Goal: Browse casually

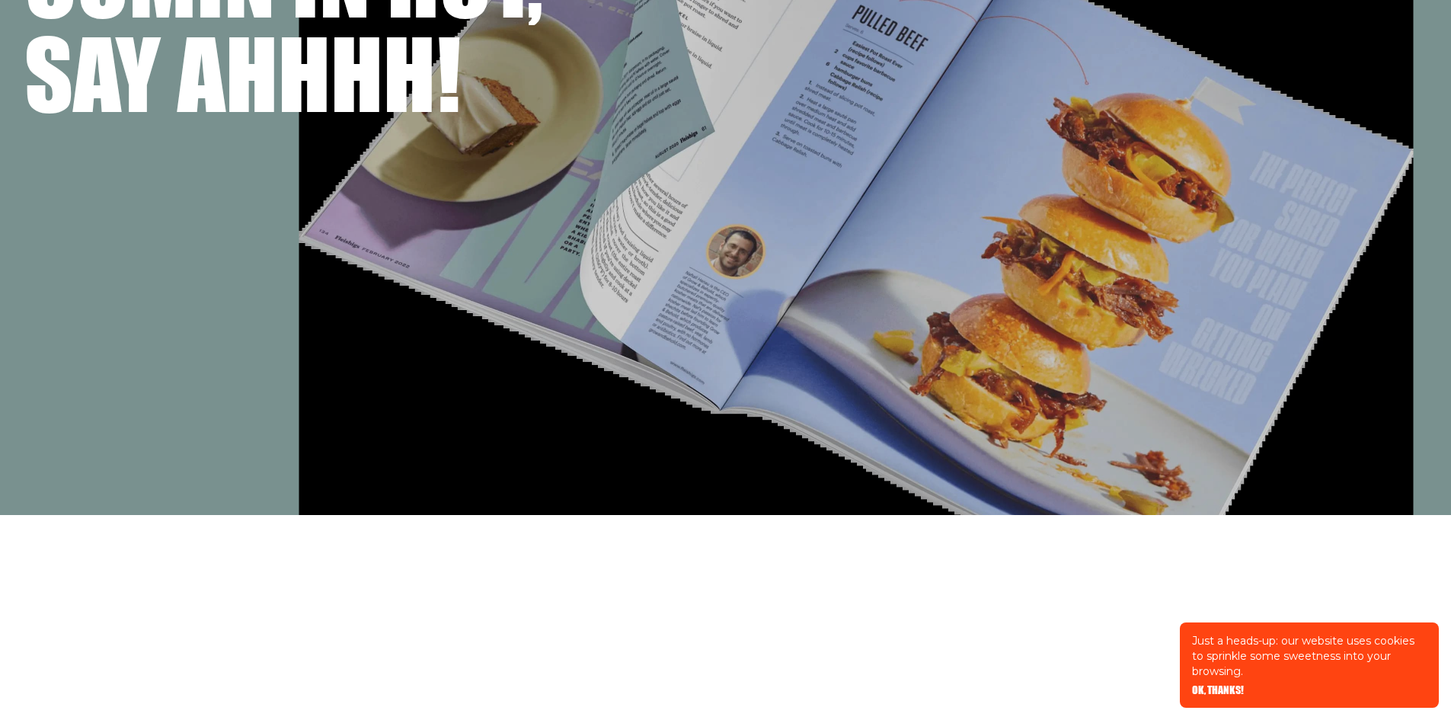
scroll to position [228, 0]
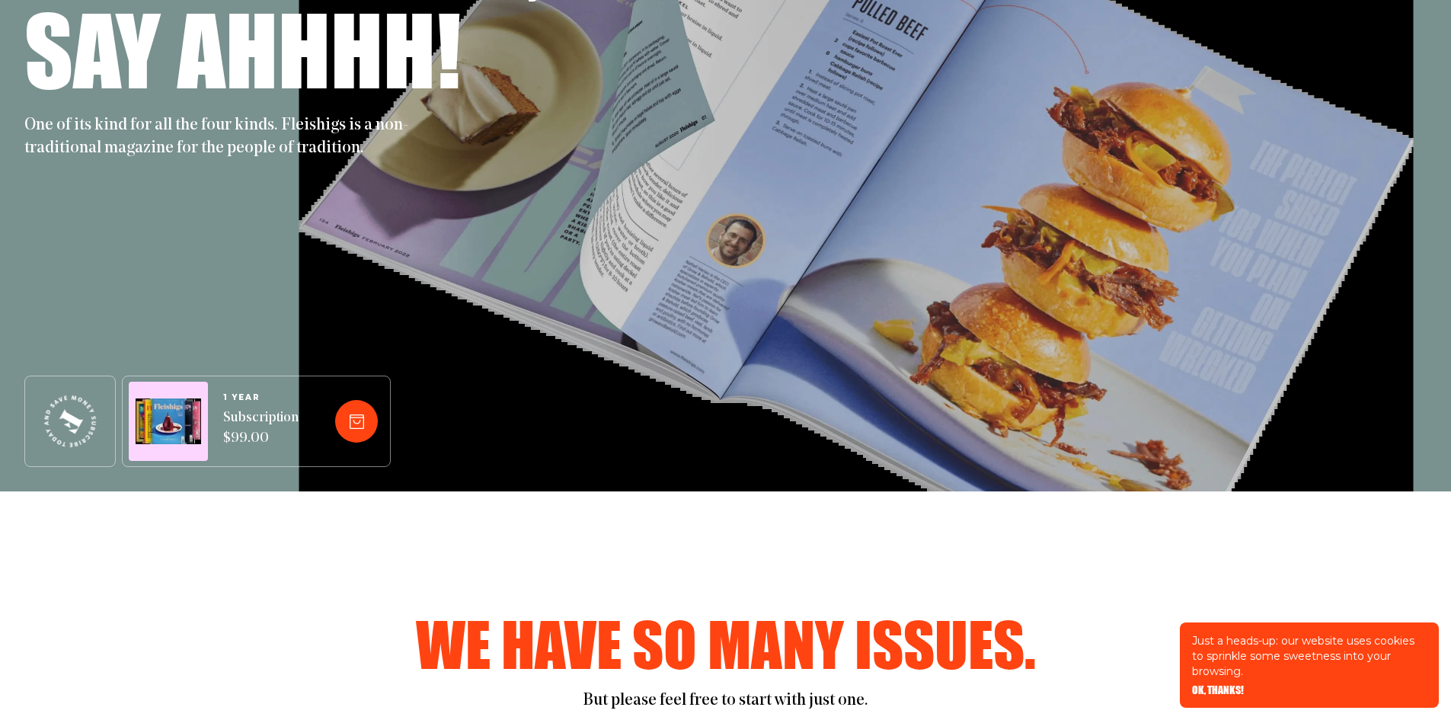
click at [1220, 682] on div "Just a heads-up: our website uses cookies to sprinkle some sweetness into your …" at bounding box center [1308, 664] width 259 height 85
click at [1225, 685] on span "OK, THANKS!" at bounding box center [1218, 679] width 52 height 11
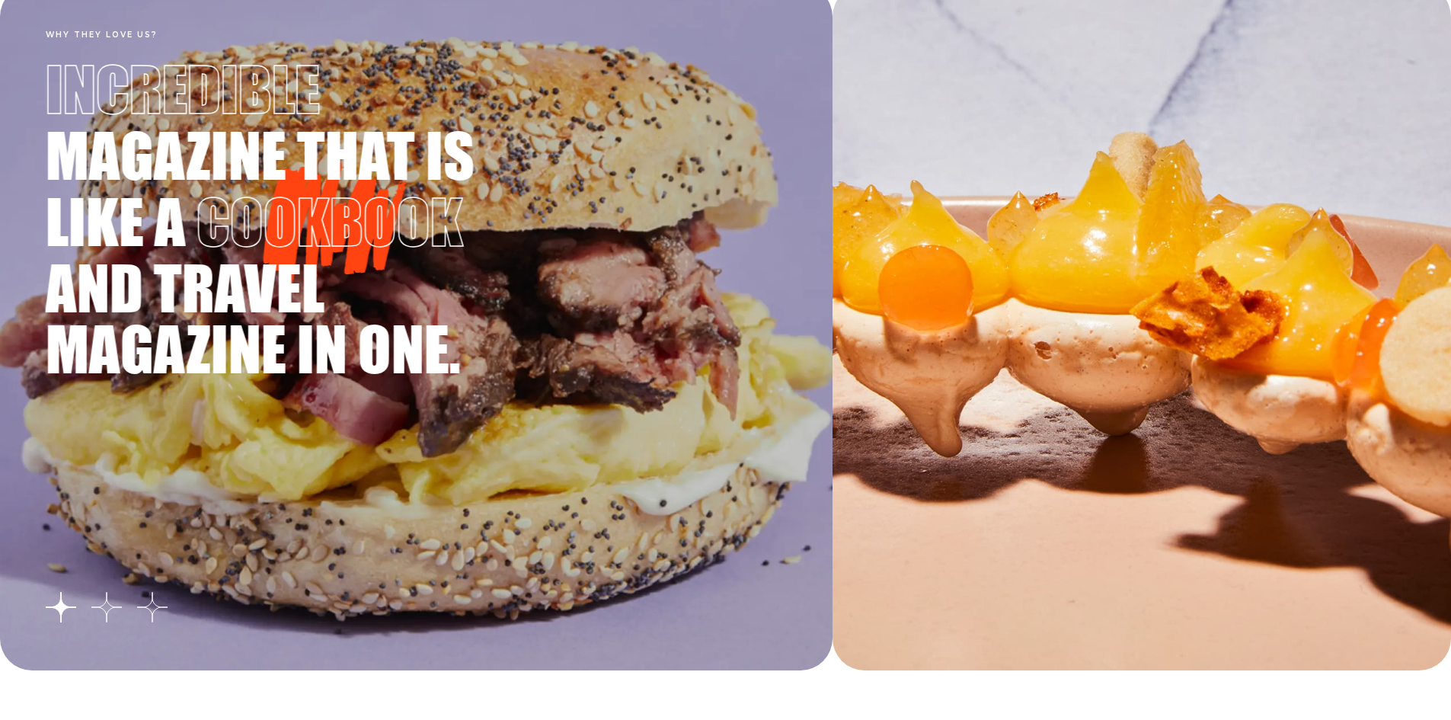
scroll to position [2665, 0]
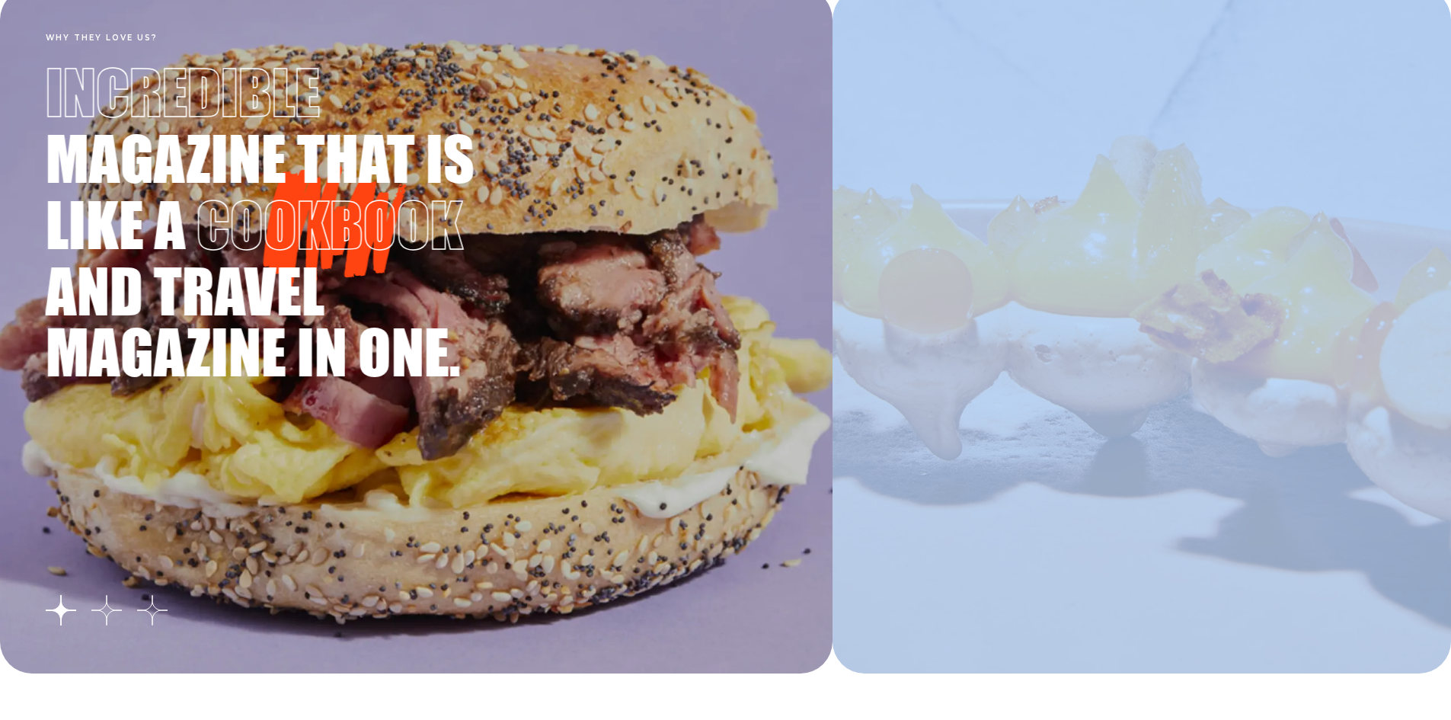
drag, startPoint x: 942, startPoint y: 390, endPoint x: 338, endPoint y: 390, distance: 603.8
click at [351, 390] on section "Why they love us? Your ultimate companion for exploring the world through food!…" at bounding box center [725, 330] width 1451 height 685
click at [104, 605] on button "Go to slide 2" at bounding box center [106, 610] width 30 height 30
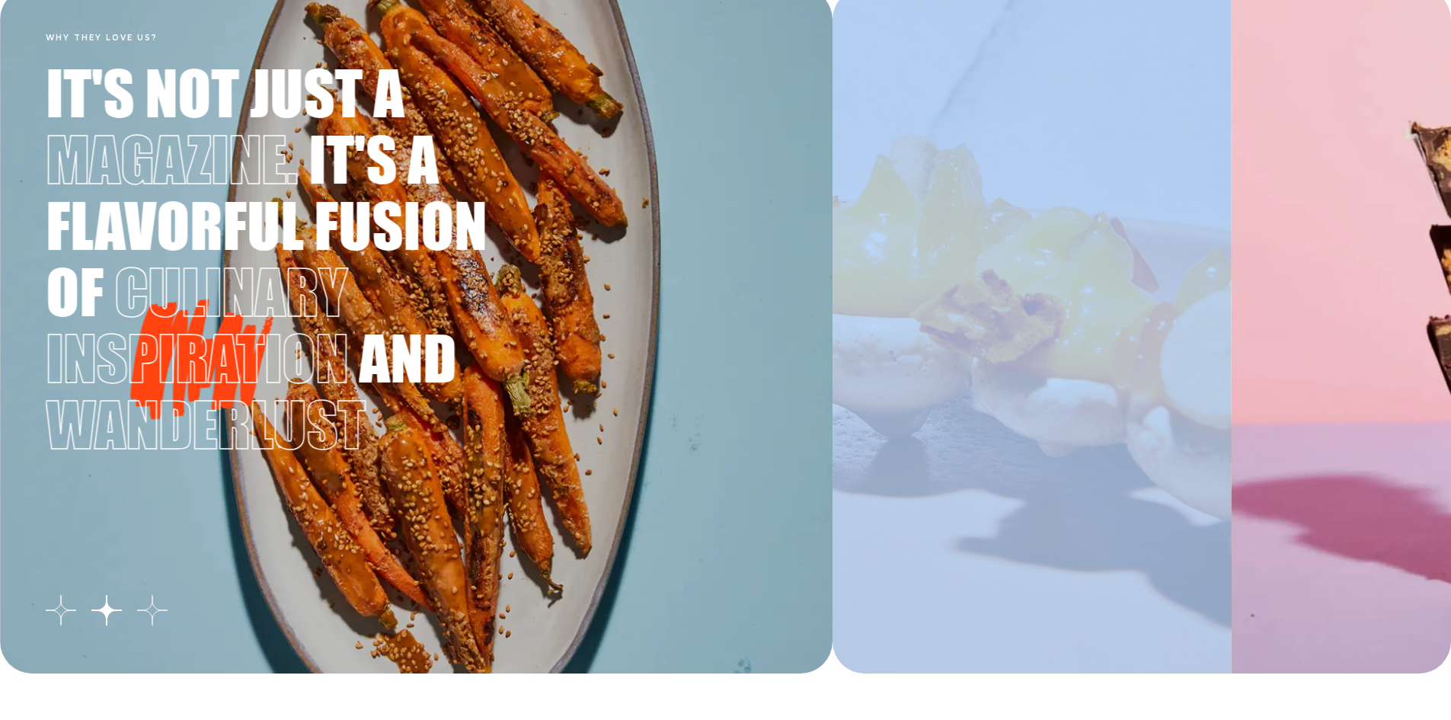
click at [141, 616] on button "Go to slide 3" at bounding box center [152, 610] width 30 height 30
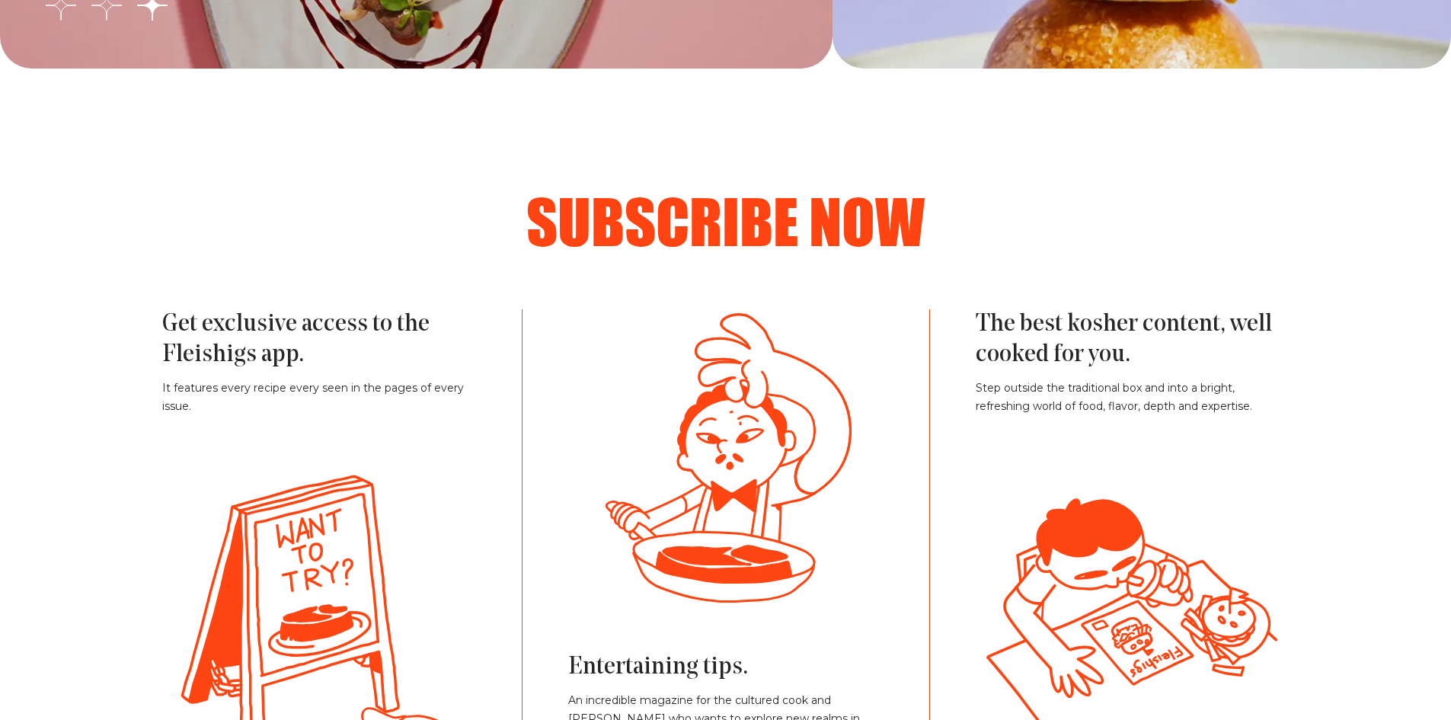
scroll to position [3350, 0]
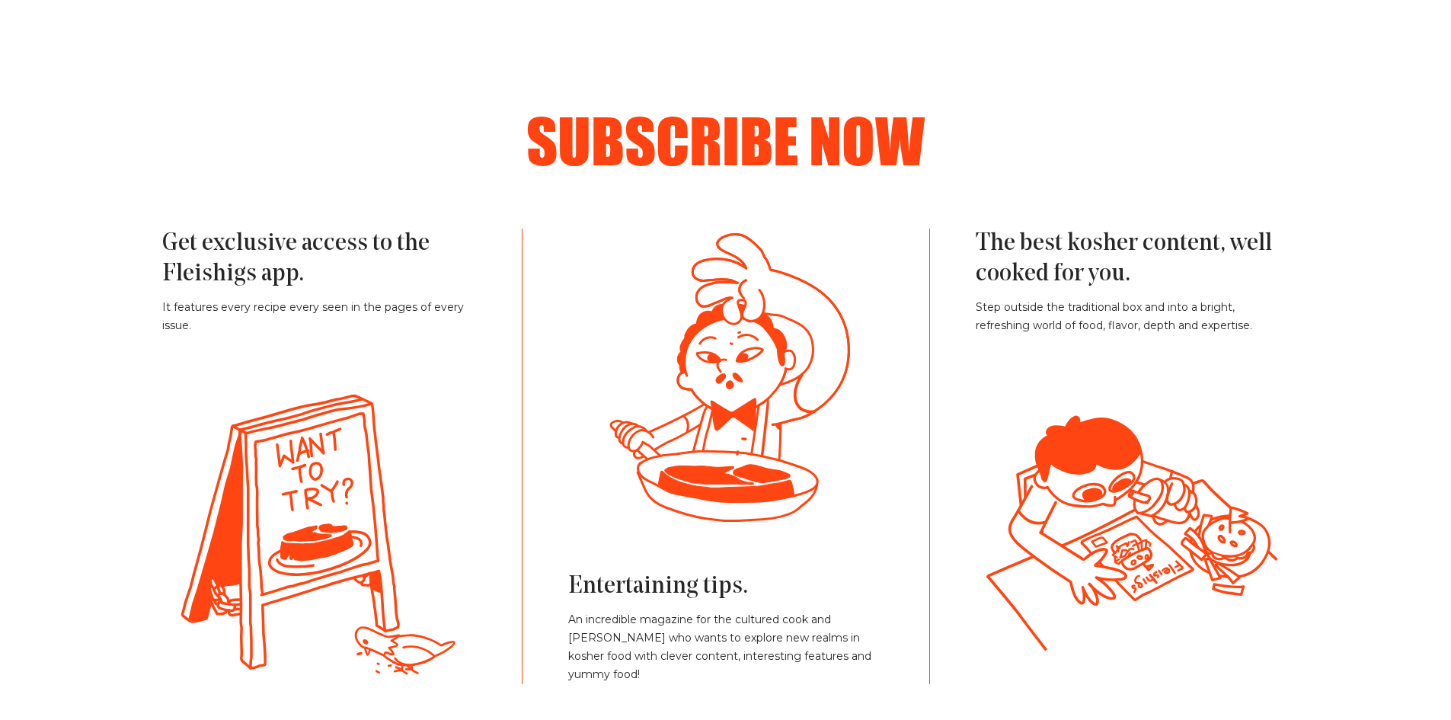
drag, startPoint x: 656, startPoint y: 376, endPoint x: 814, endPoint y: 424, distance: 164.8
click at [803, 453] on icon at bounding box center [726, 376] width 270 height 297
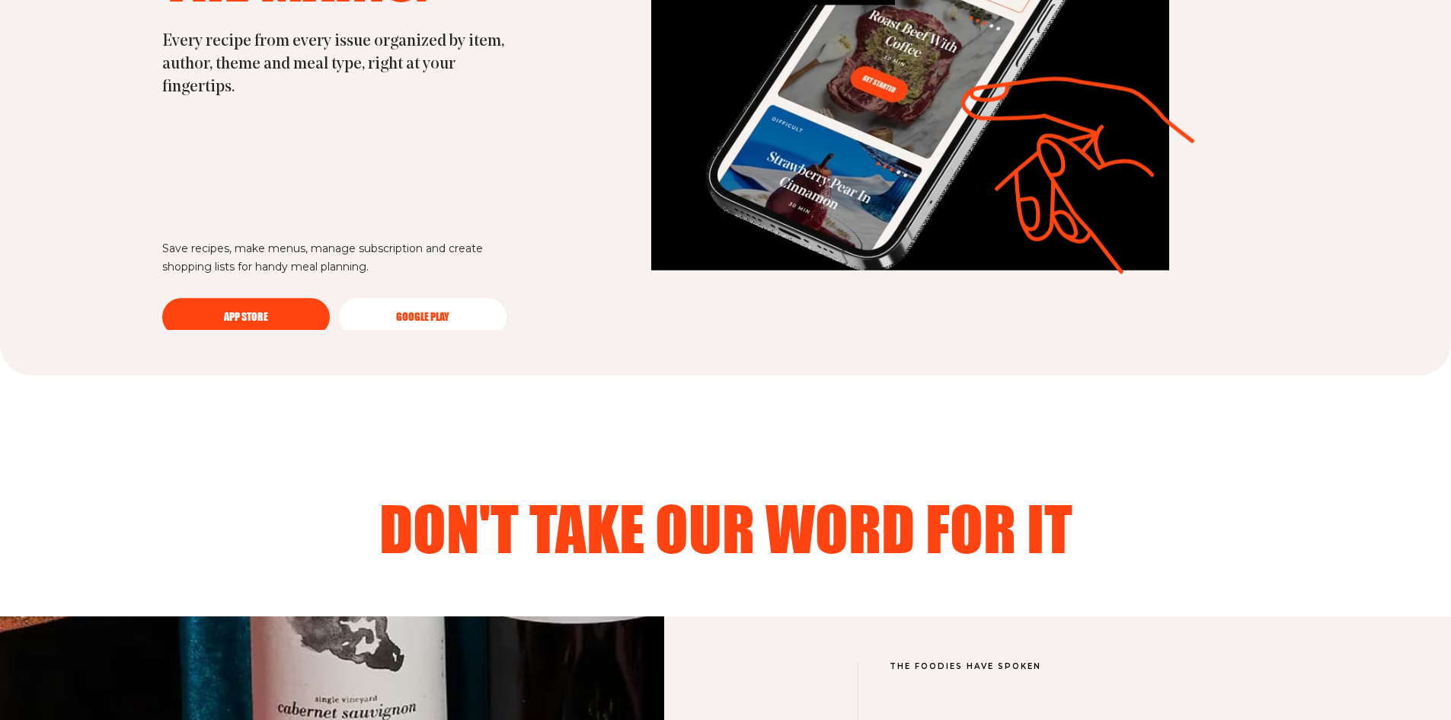
scroll to position [4645, 0]
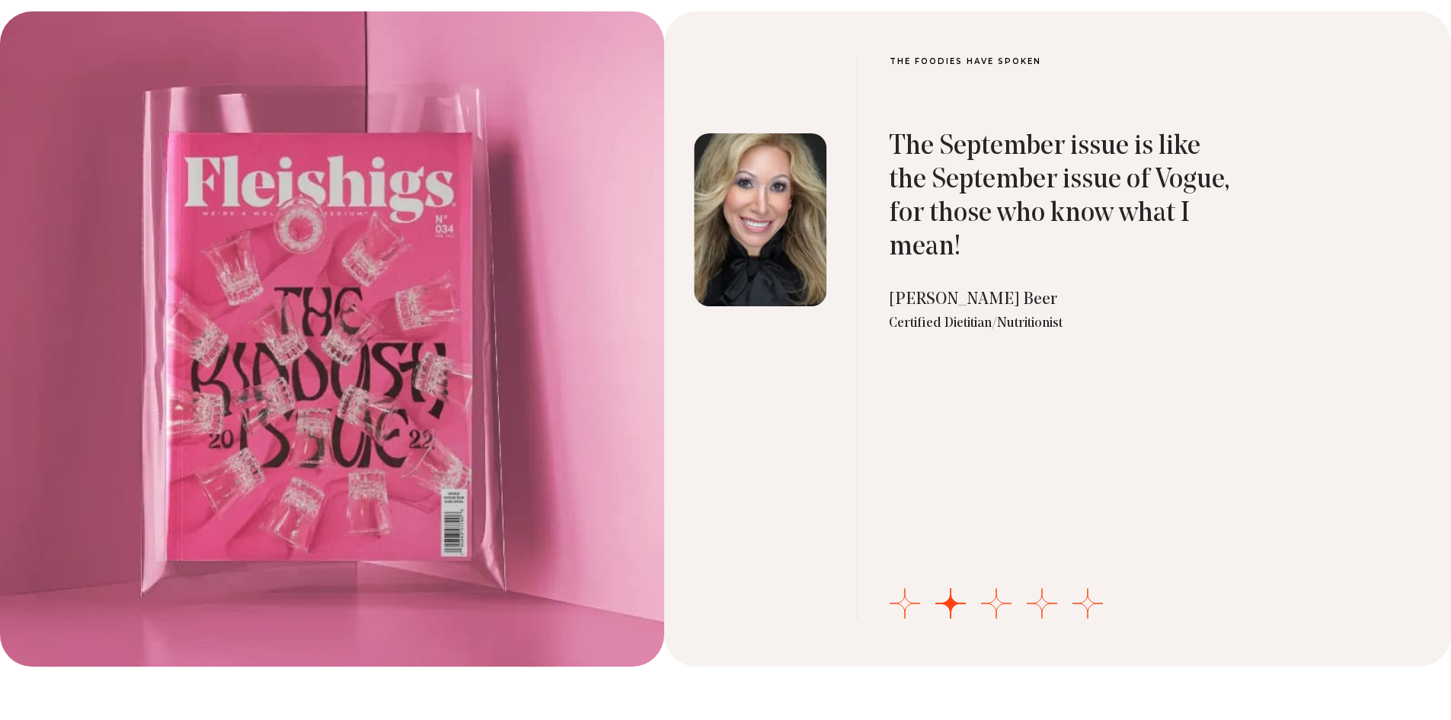
scroll to position [5026, 0]
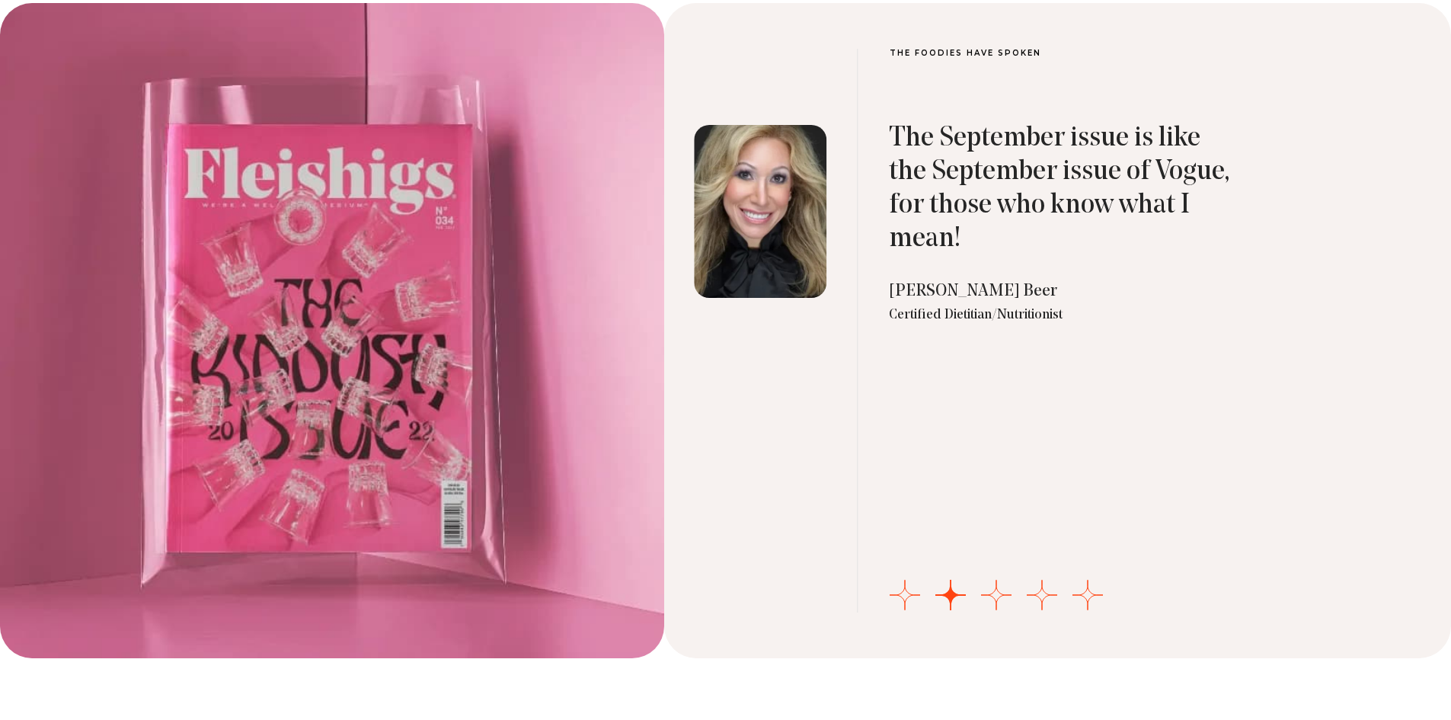
drag, startPoint x: 468, startPoint y: 413, endPoint x: 370, endPoint y: 429, distance: 98.6
click at [273, 433] on div at bounding box center [332, 330] width 664 height 655
click at [927, 410] on div "The September issue is like the September issue of Vogue, for those who know wh…" at bounding box center [1064, 329] width 350 height 567
click at [988, 594] on button "Go to slide 3" at bounding box center [996, 594] width 30 height 30
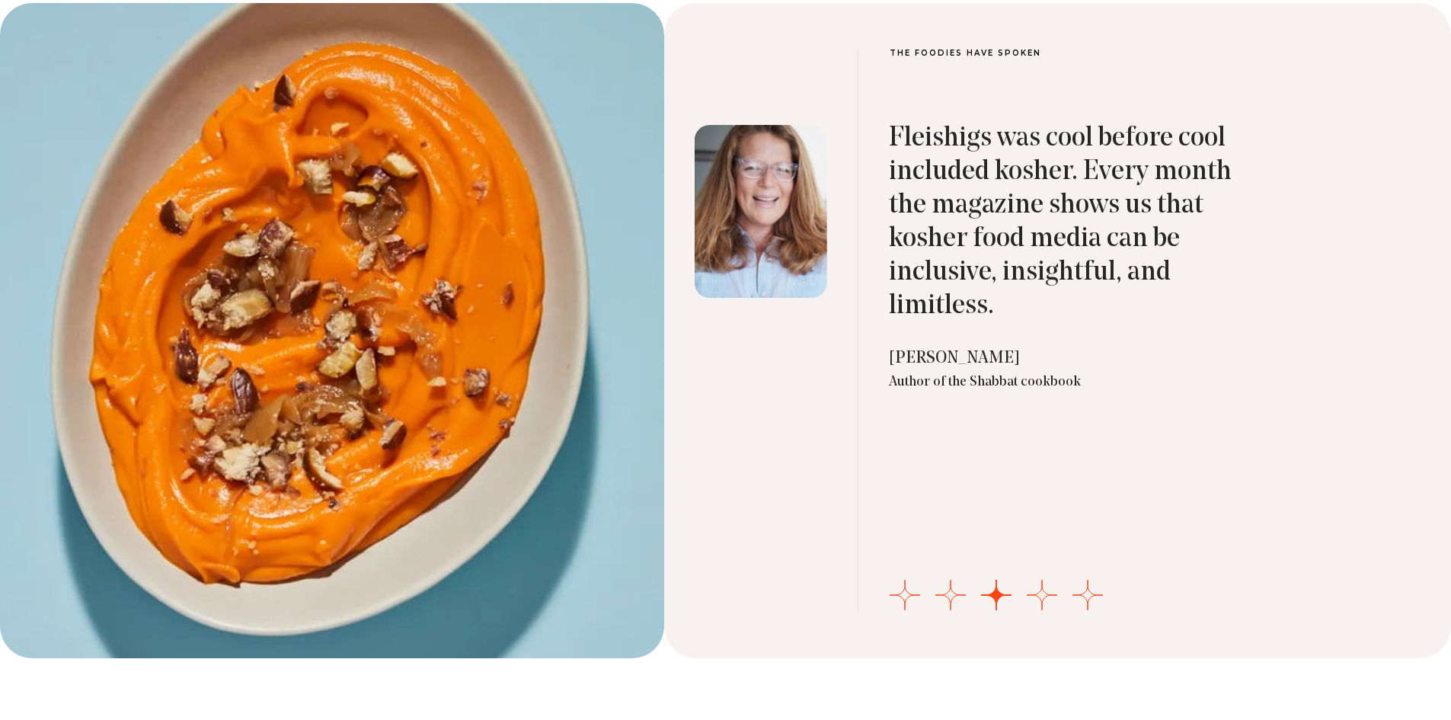
click at [900, 449] on div "Fleishigs was cool before cool included kosher. Every month the magazine shows …" at bounding box center [1064, 329] width 350 height 567
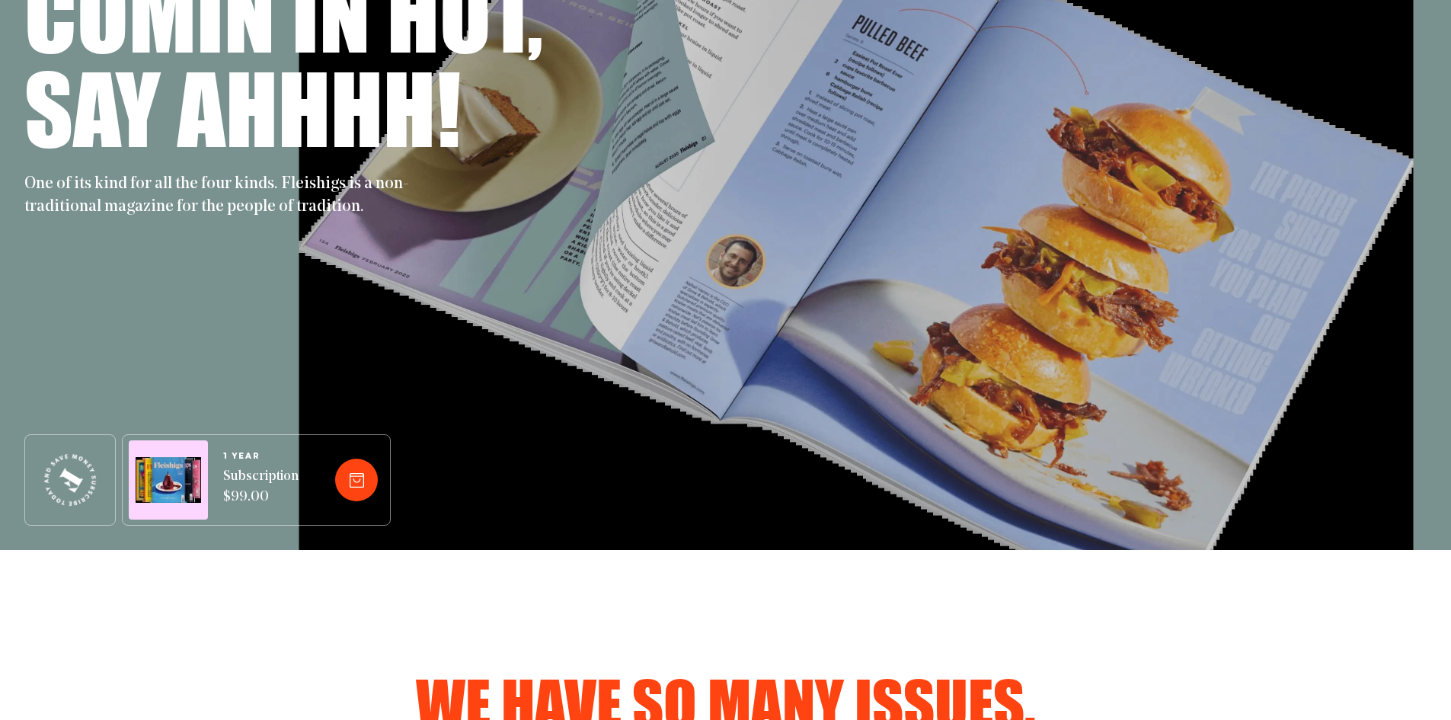
scroll to position [0, 0]
